Goal: Go to known website: Go to known website

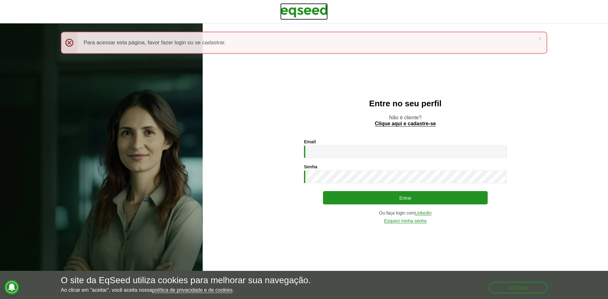
click at [295, 9] on img at bounding box center [303, 11] width 47 height 16
